Goal: Find specific page/section: Find specific page/section

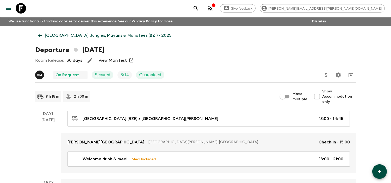
scroll to position [29, 0]
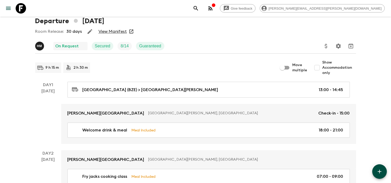
click at [21, 9] on icon at bounding box center [21, 8] width 10 height 10
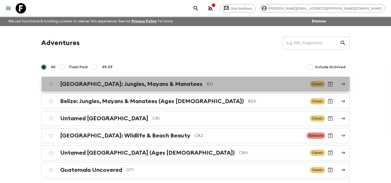
click at [207, 84] on p "BZ1" at bounding box center [256, 84] width 99 height 6
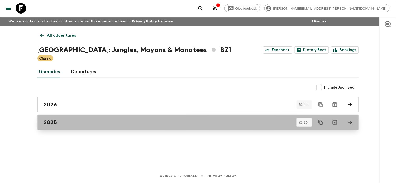
click at [124, 118] on link "2025" at bounding box center [197, 123] width 321 height 16
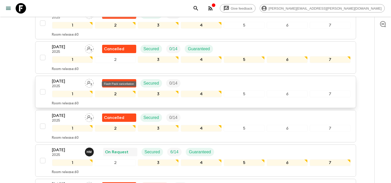
scroll to position [232, 0]
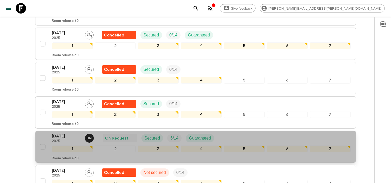
click at [72, 133] on p "[DATE]" at bounding box center [66, 136] width 29 height 6
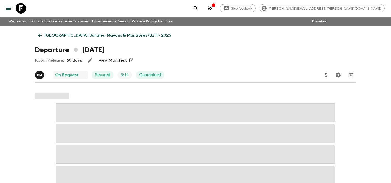
click at [115, 59] on link "View Manifest" at bounding box center [113, 60] width 28 height 5
